Goal: Check status: Check status

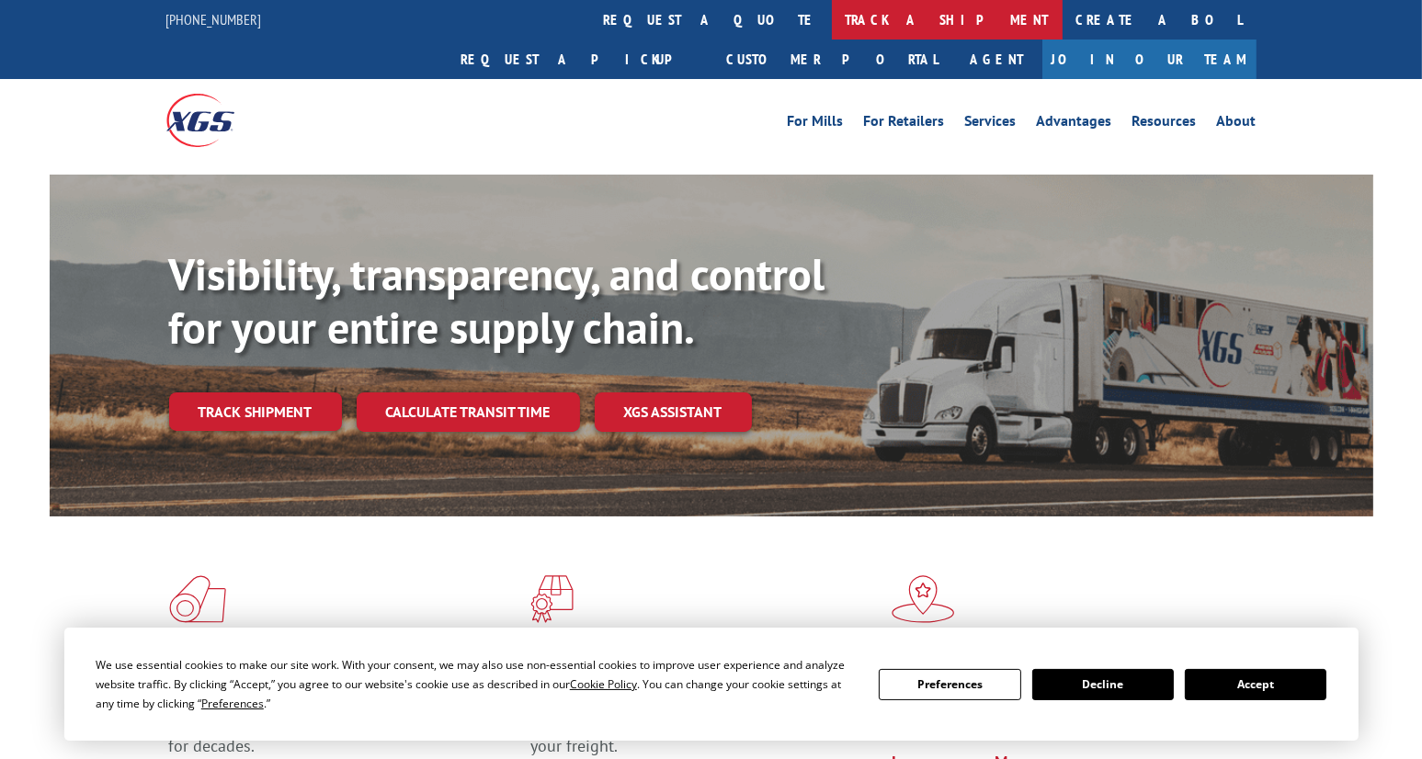
click at [832, 23] on link "track a shipment" at bounding box center [947, 20] width 231 height 40
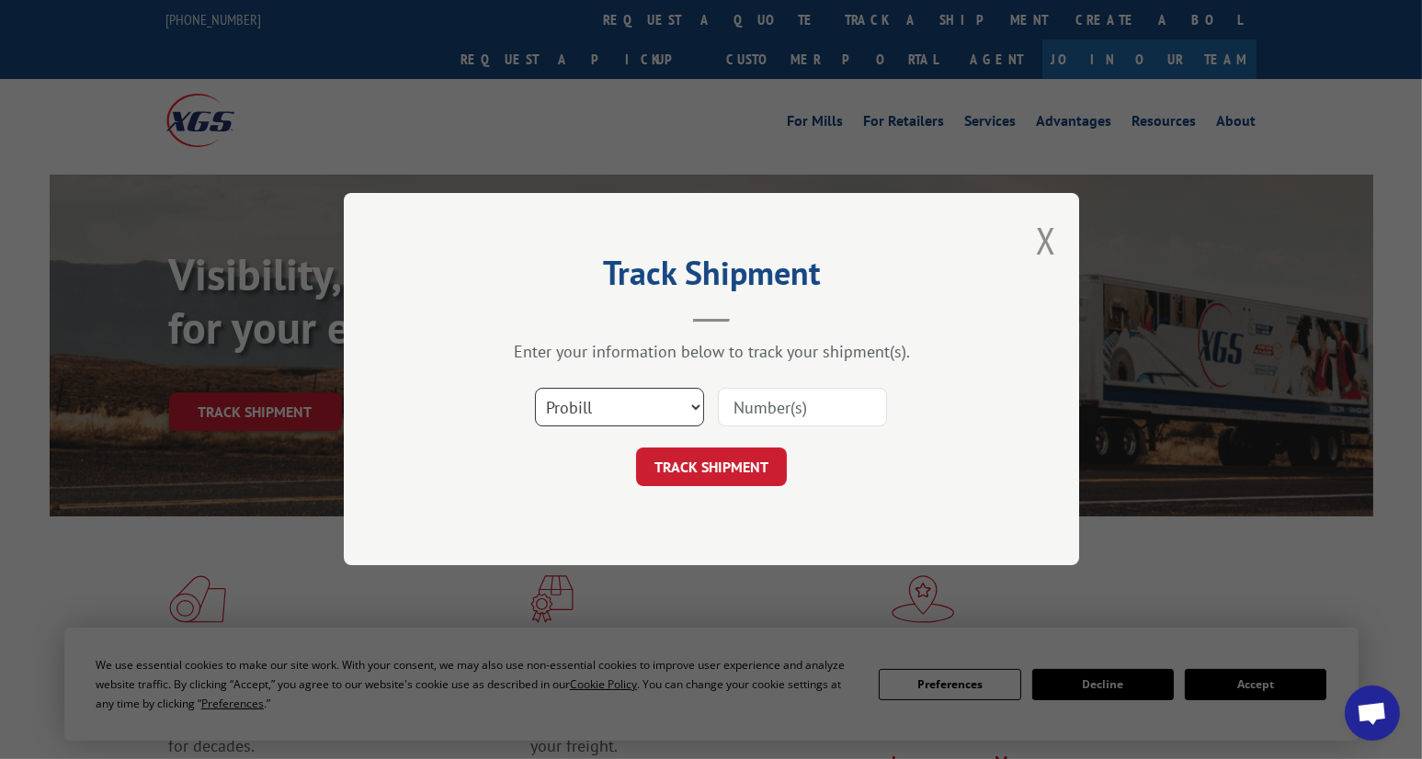
click at [605, 414] on select "Select category... Probill BOL PO" at bounding box center [619, 408] width 169 height 39
select select "po"
click at [535, 389] on select "Select category... Probill BOL PO" at bounding box center [619, 408] width 169 height 39
click at [769, 415] on input at bounding box center [802, 408] width 169 height 39
paste input "21507041"
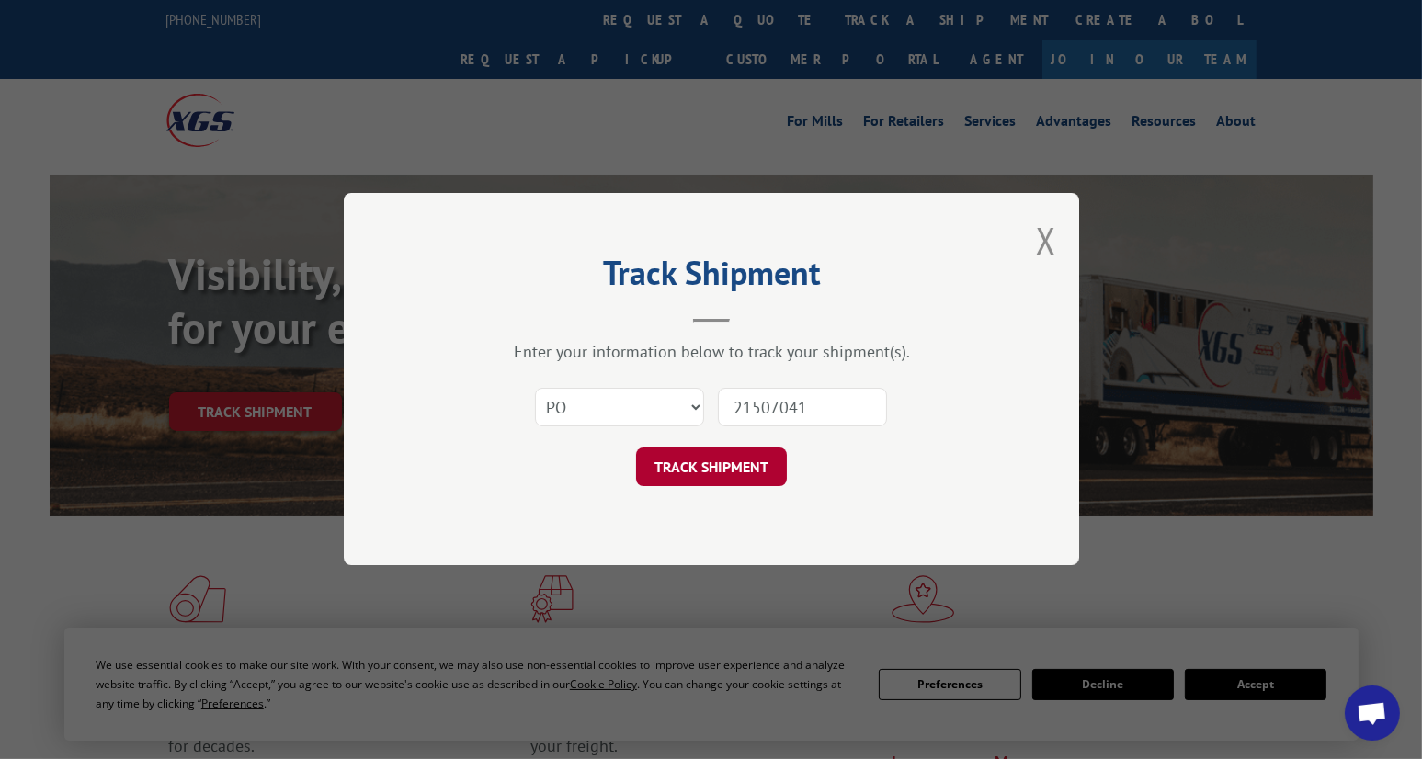
type input "21507041"
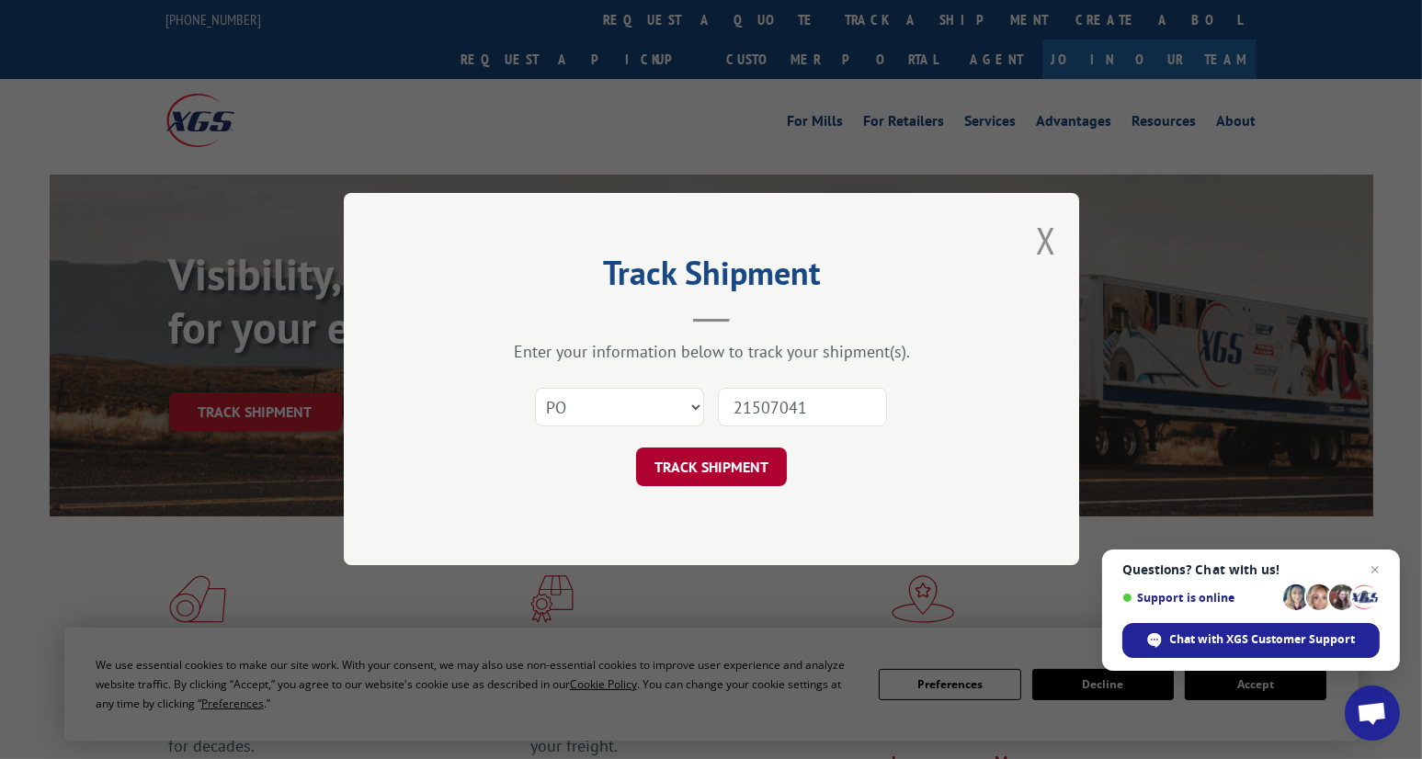
click at [735, 478] on button "TRACK SHIPMENT" at bounding box center [711, 468] width 151 height 39
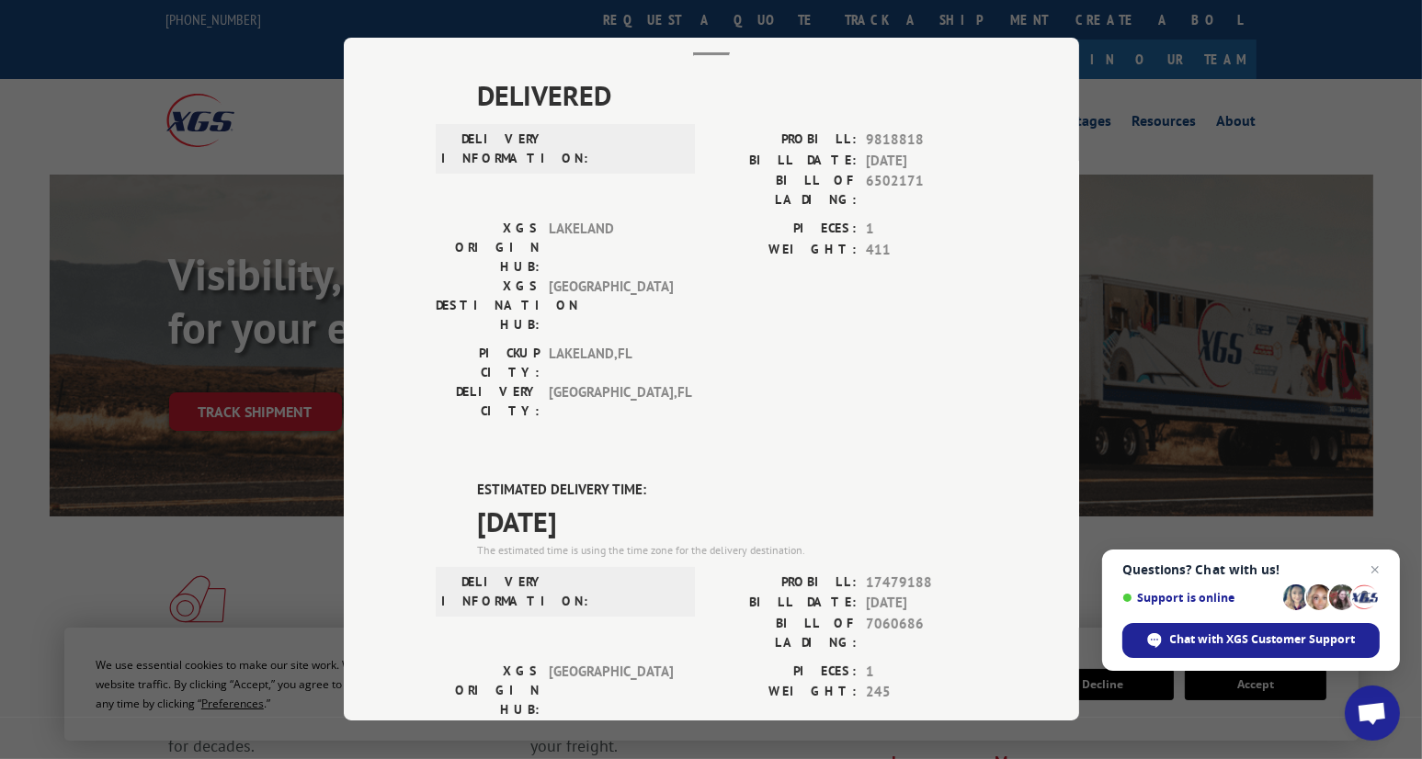
scroll to position [368, 0]
